Goal: Information Seeking & Learning: Find specific fact

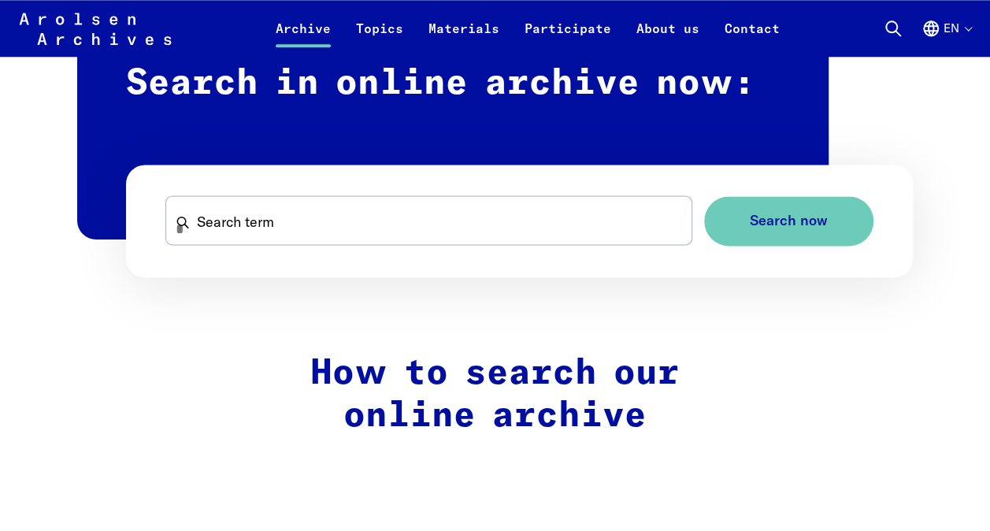
scroll to position [1092, 0]
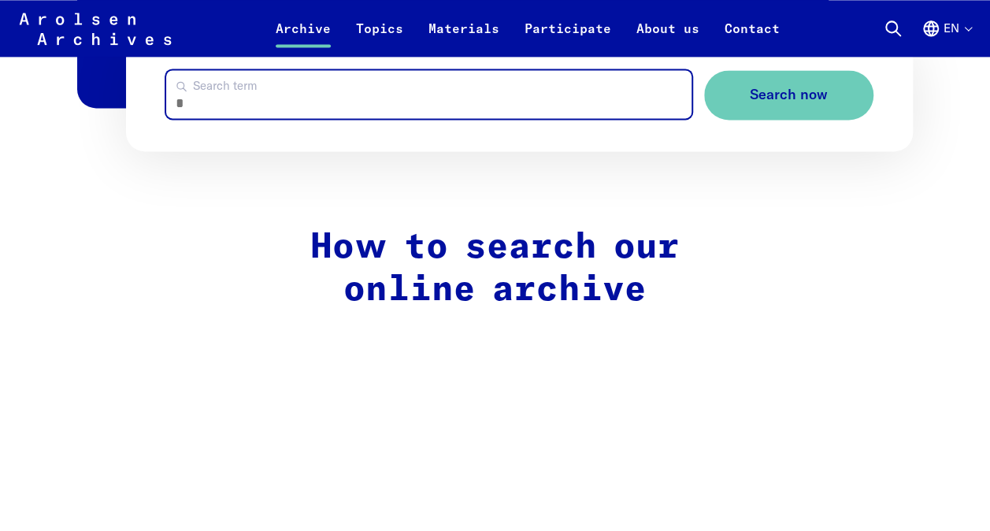
click at [306, 93] on input "Search term" at bounding box center [429, 94] width 526 height 48
type input "**********"
click at [704, 70] on button "Search now" at bounding box center [788, 95] width 169 height 50
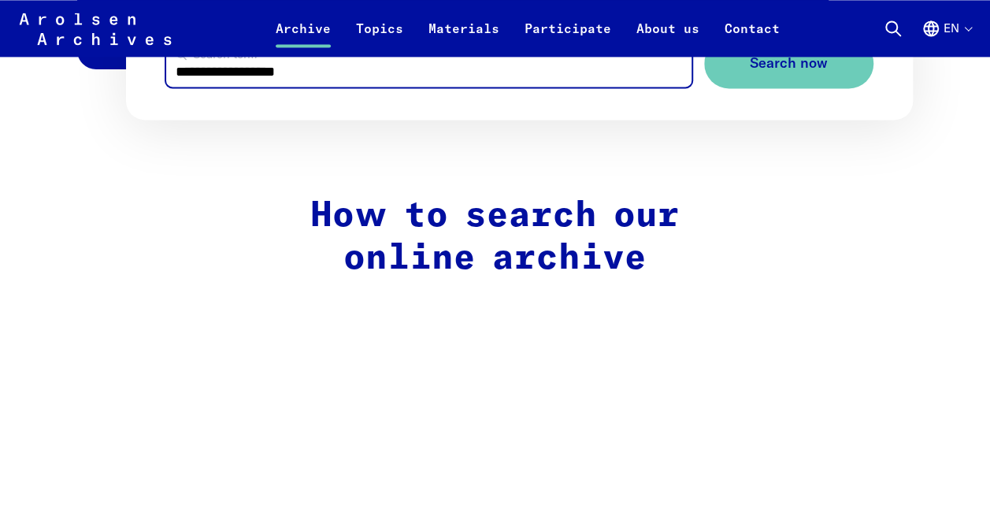
scroll to position [1187, 0]
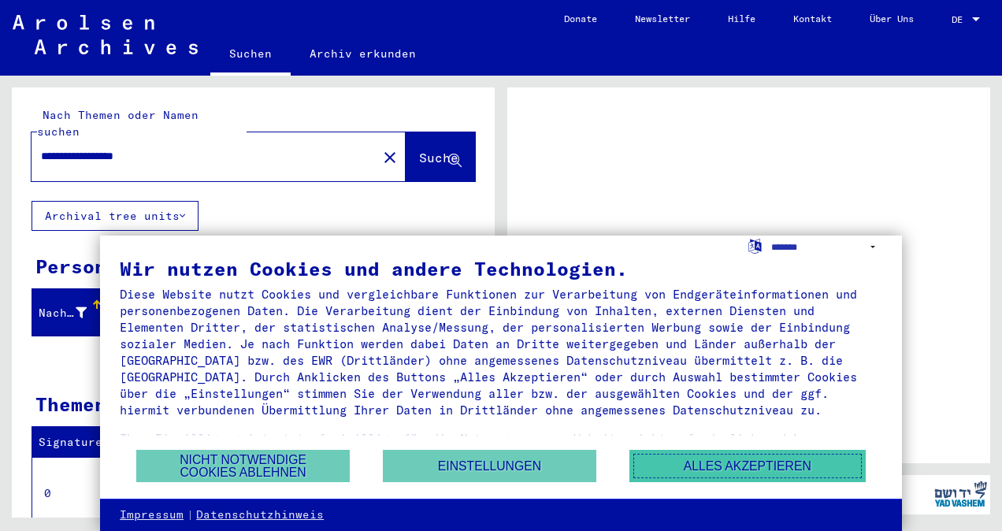
click at [745, 471] on button "Alles akzeptieren" at bounding box center [748, 466] width 236 height 32
